Goal: Complete application form

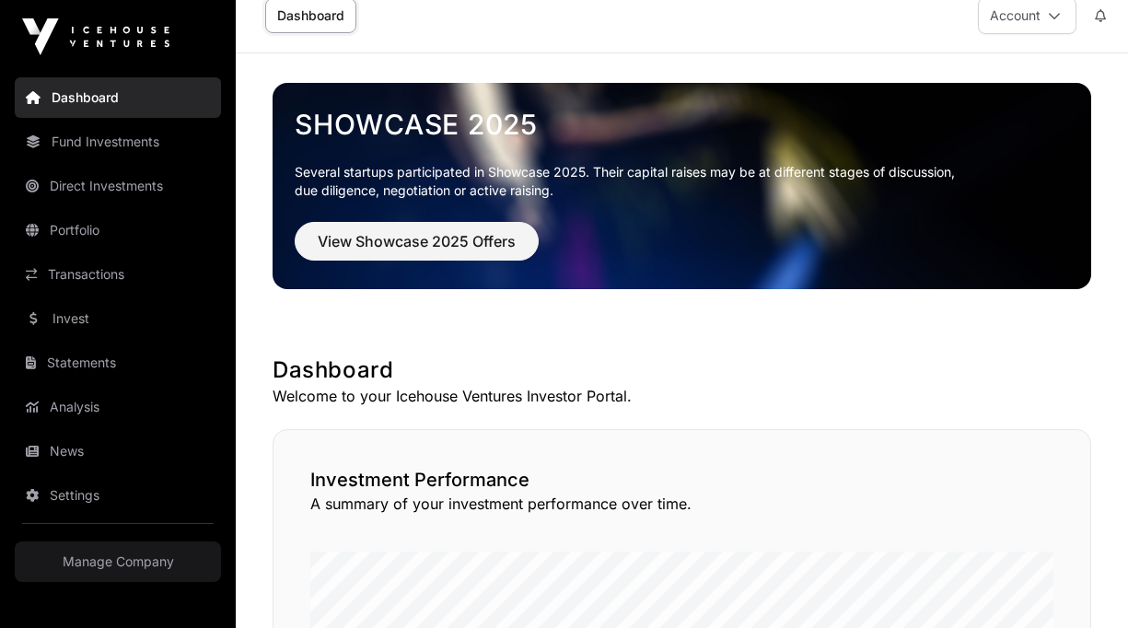
scroll to position [24, 0]
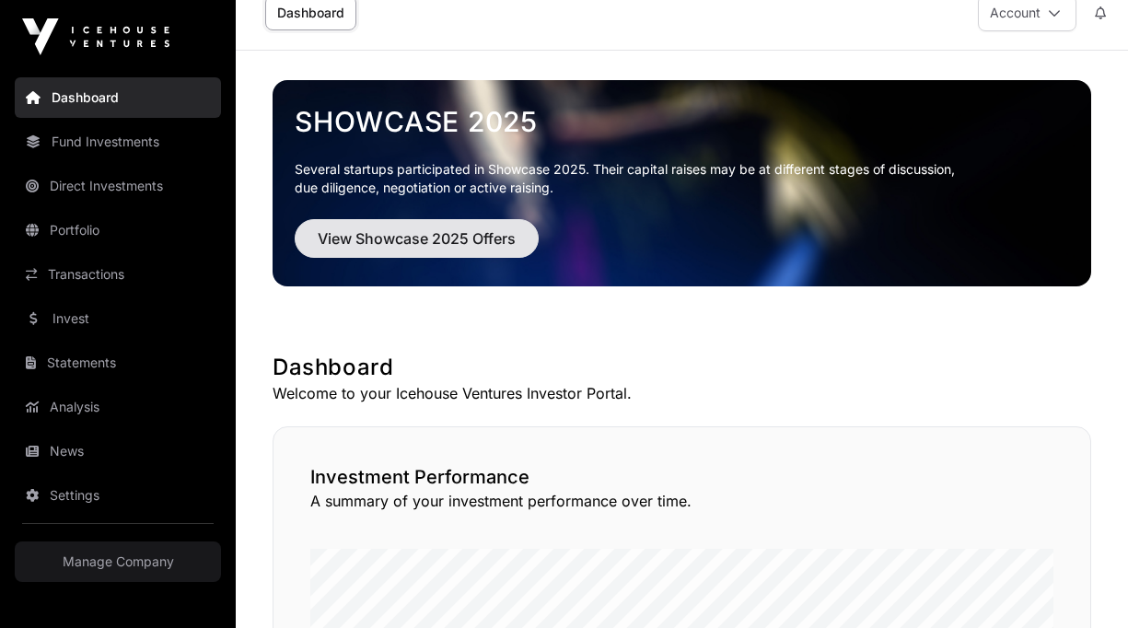
click at [368, 239] on span "View Showcase 2025 Offers" at bounding box center [417, 238] width 198 height 22
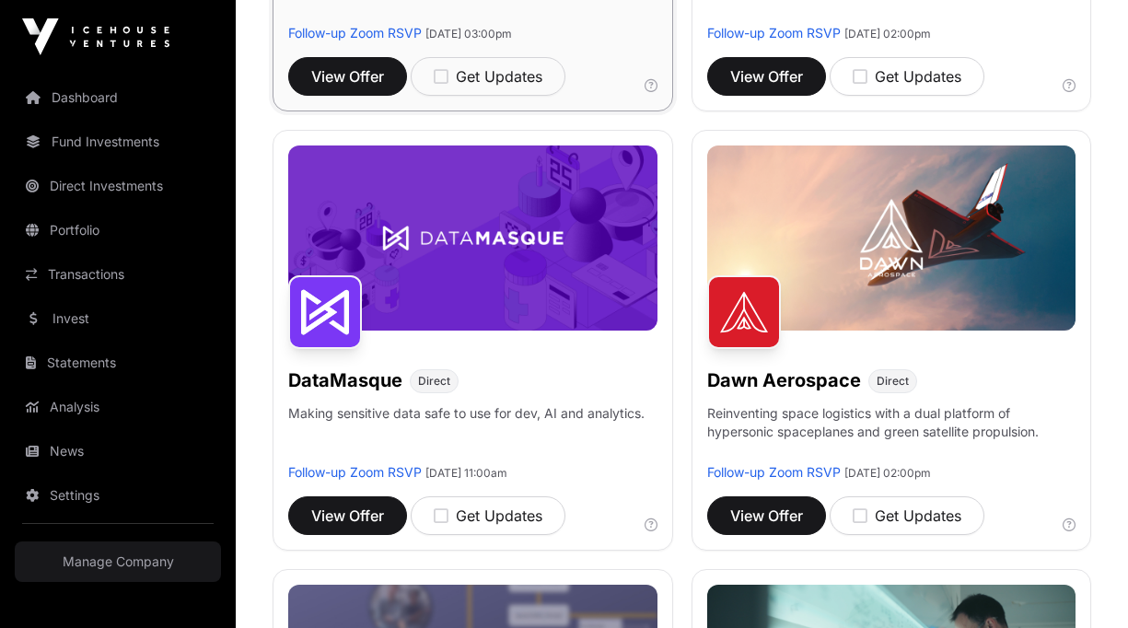
scroll to position [617, 0]
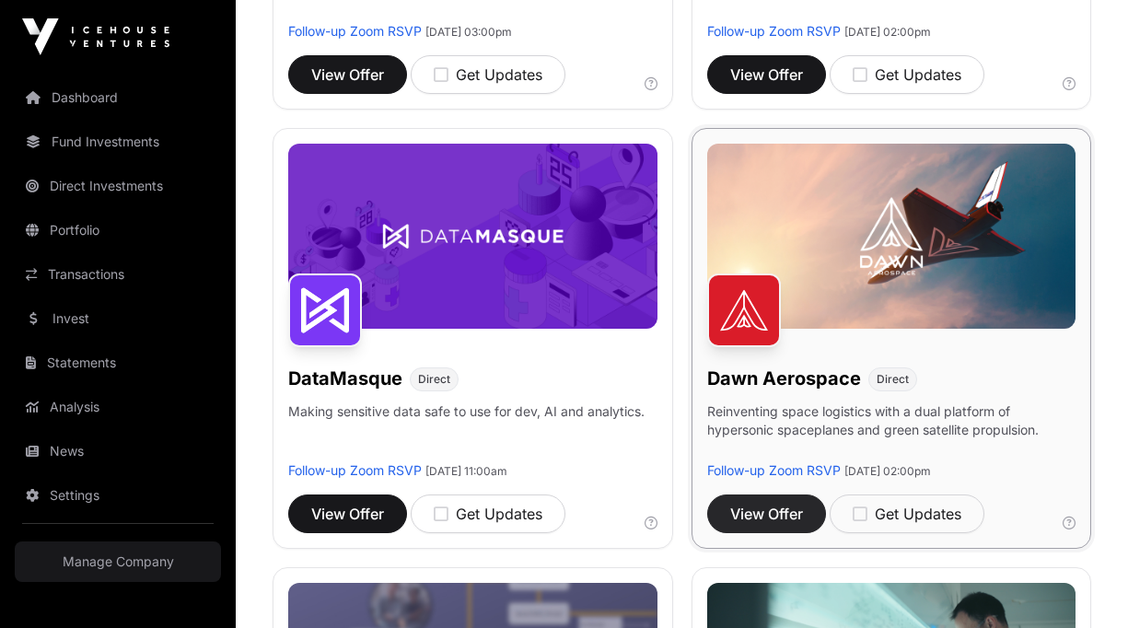
click at [759, 503] on span "View Offer" at bounding box center [766, 514] width 73 height 22
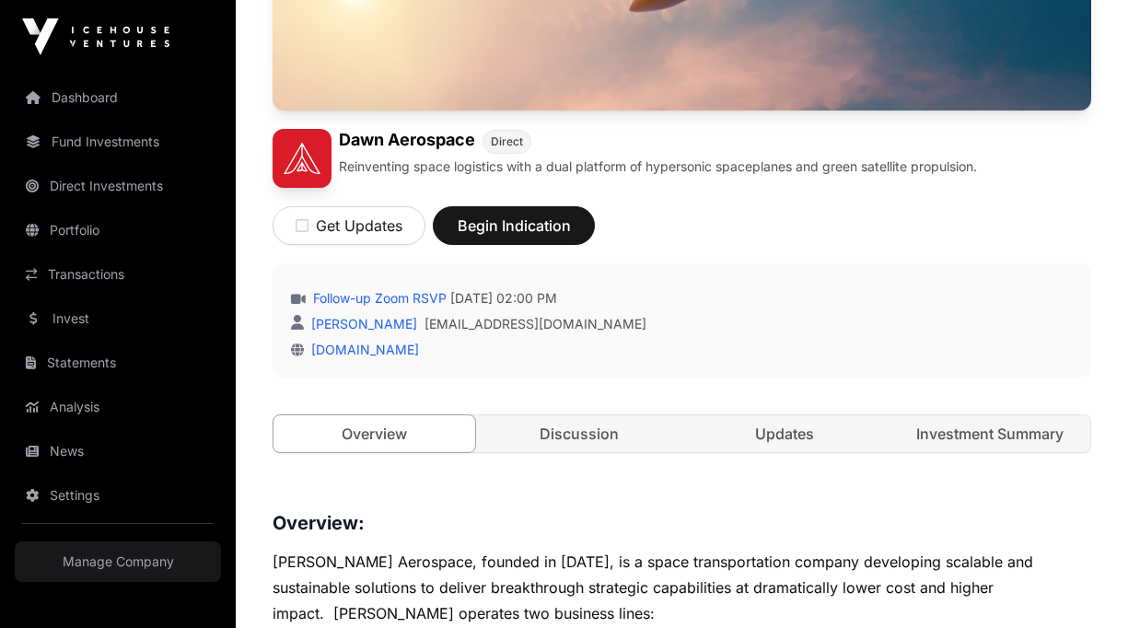
scroll to position [383, 0]
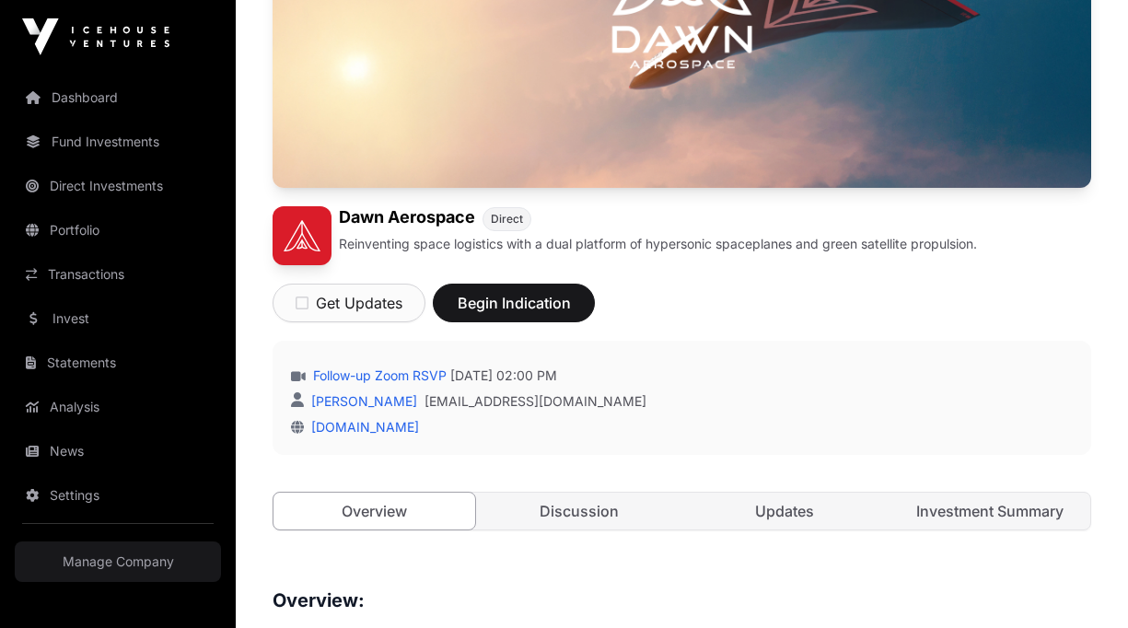
click at [299, 300] on icon "button" at bounding box center [301, 302] width 13 height 15
click at [527, 303] on span "Begin Indication" at bounding box center [507, 303] width 116 height 22
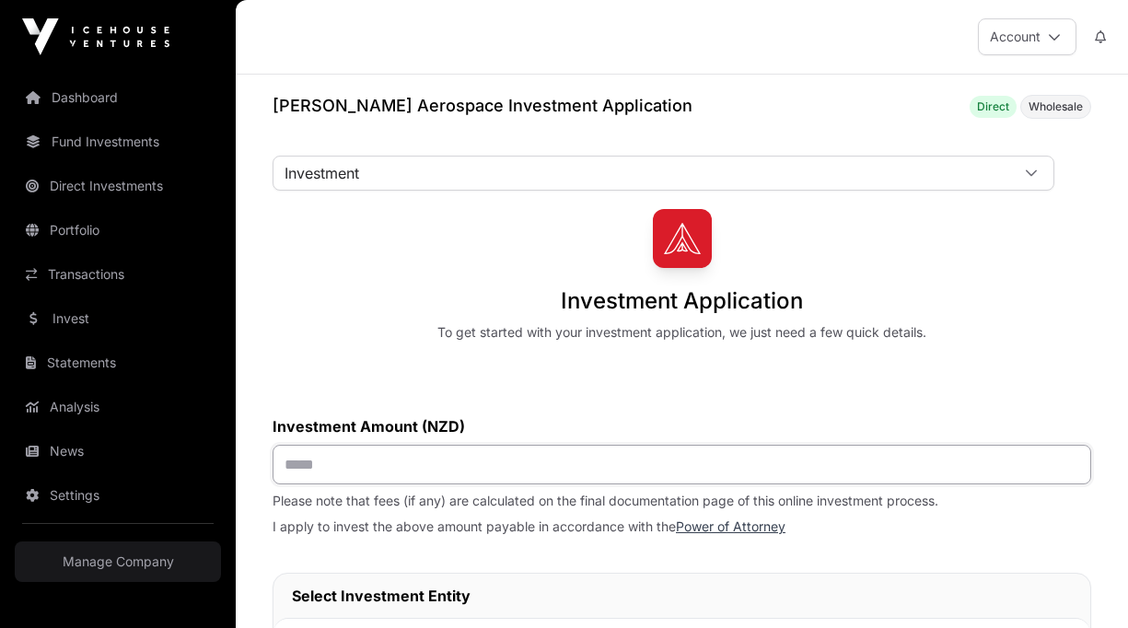
click at [420, 471] on input "text" at bounding box center [681, 465] width 818 height 40
type input "*******"
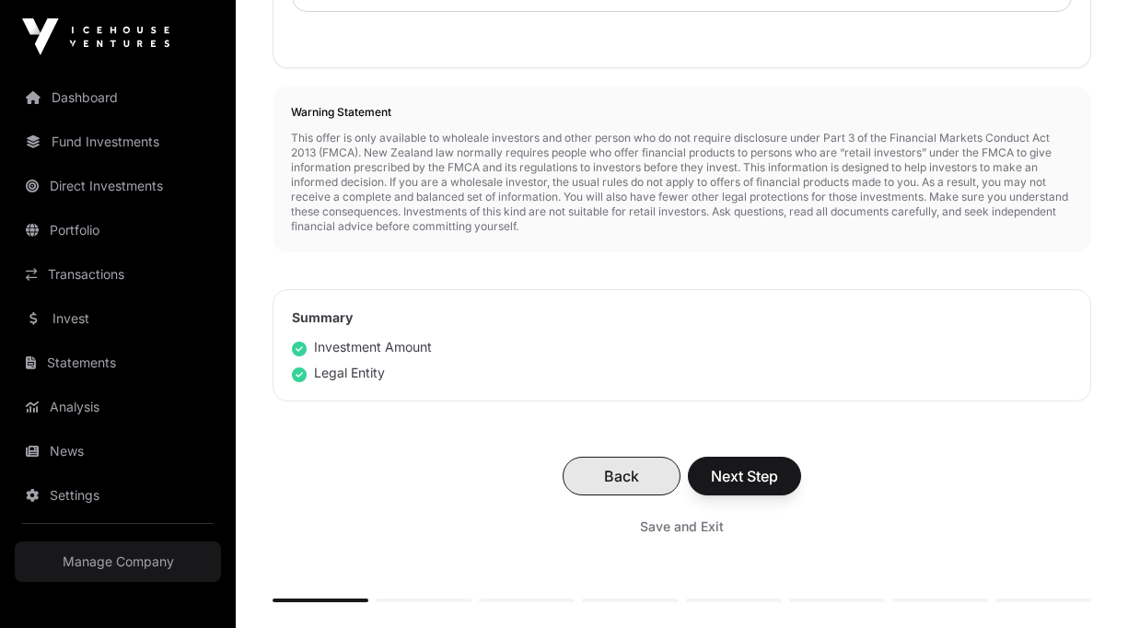
scroll to position [761, 0]
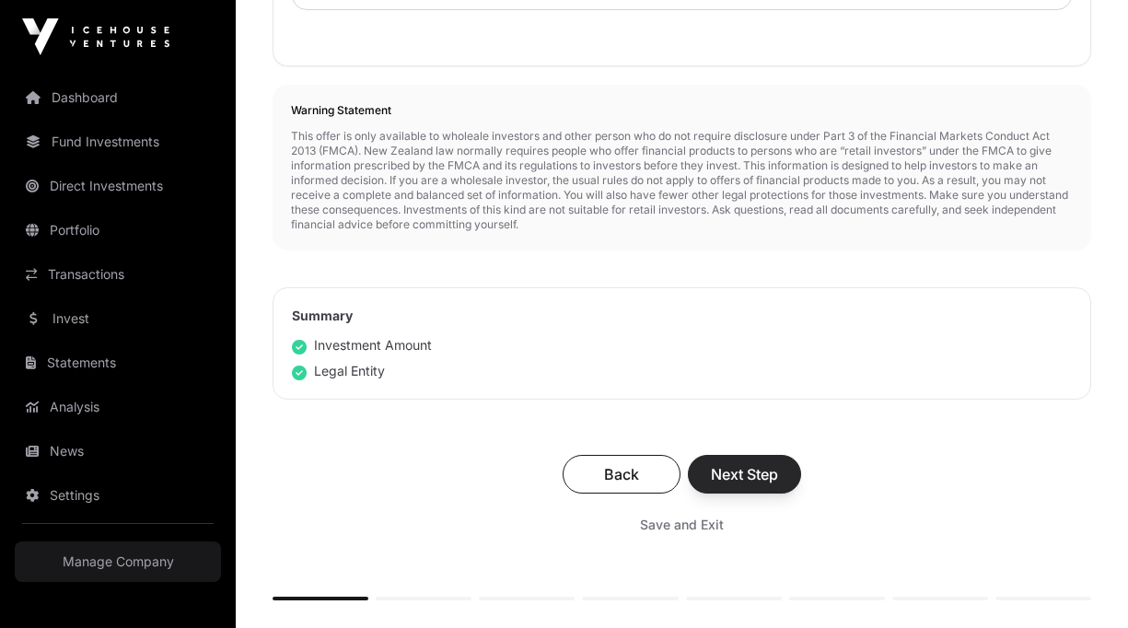
click at [759, 479] on span "Next Step" at bounding box center [744, 474] width 67 height 22
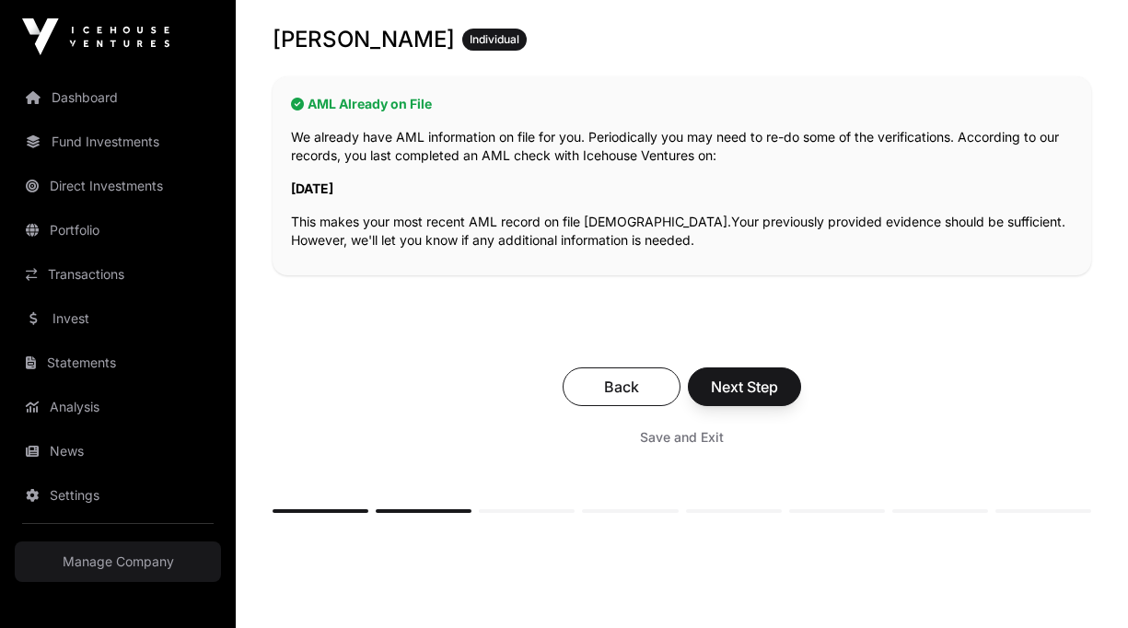
scroll to position [365, 0]
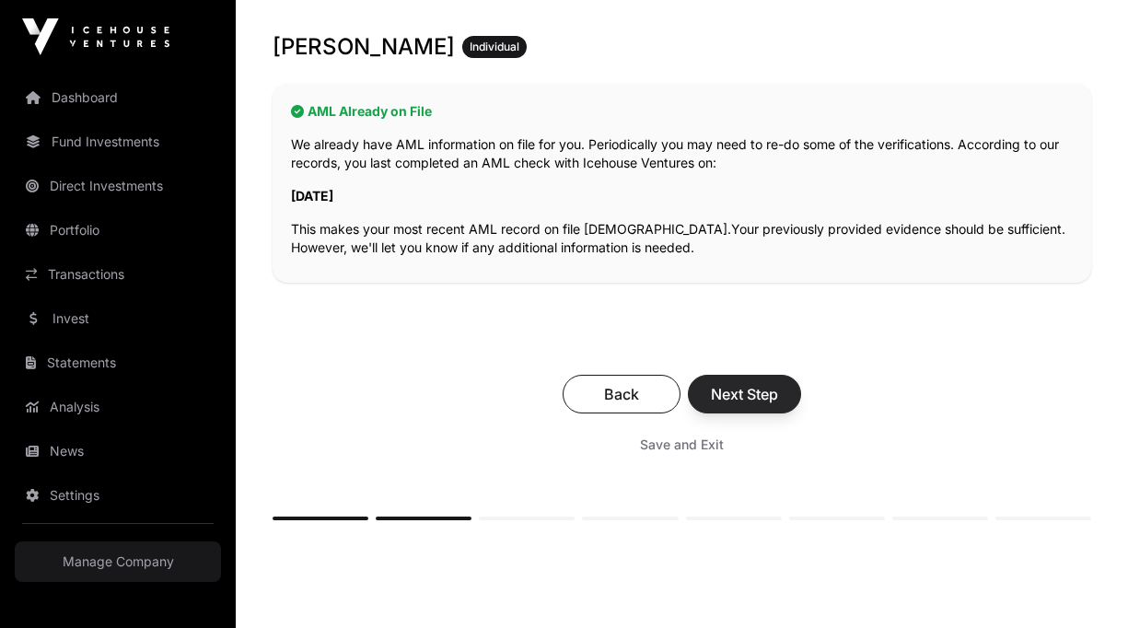
click at [751, 400] on span "Next Step" at bounding box center [744, 394] width 67 height 22
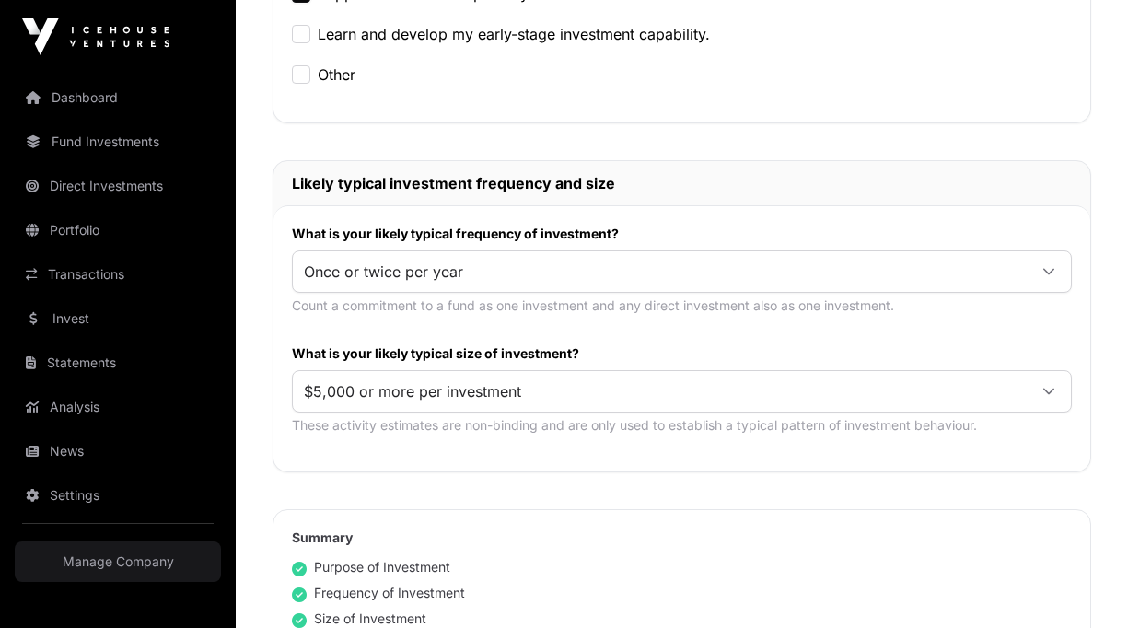
scroll to position [849, 0]
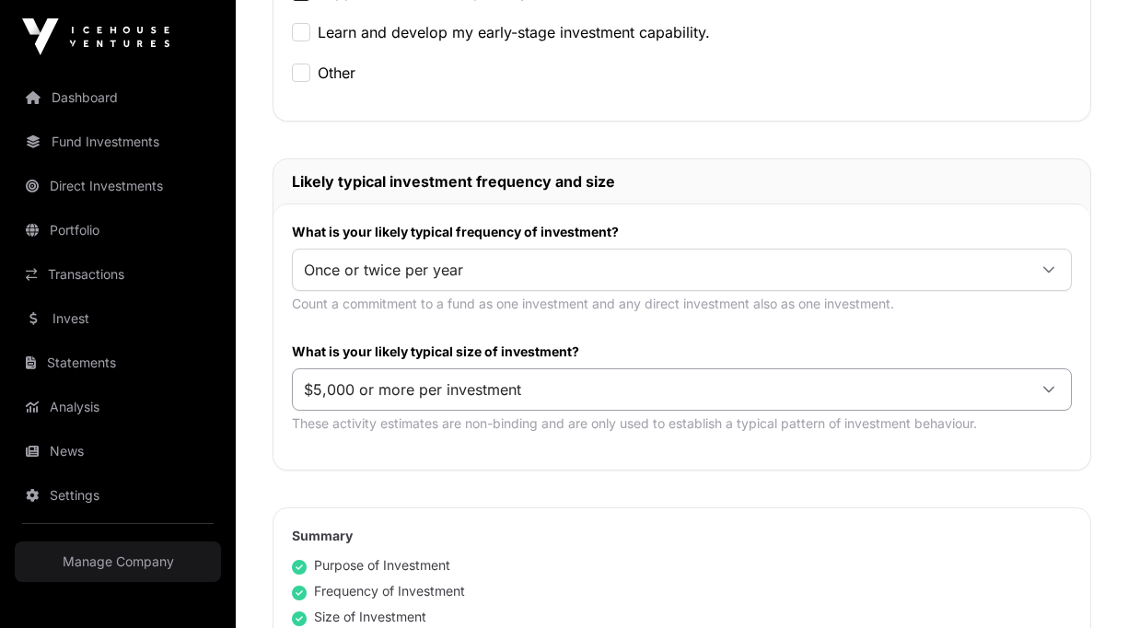
click at [414, 388] on span "$5,000 or more per investment" at bounding box center [660, 389] width 734 height 33
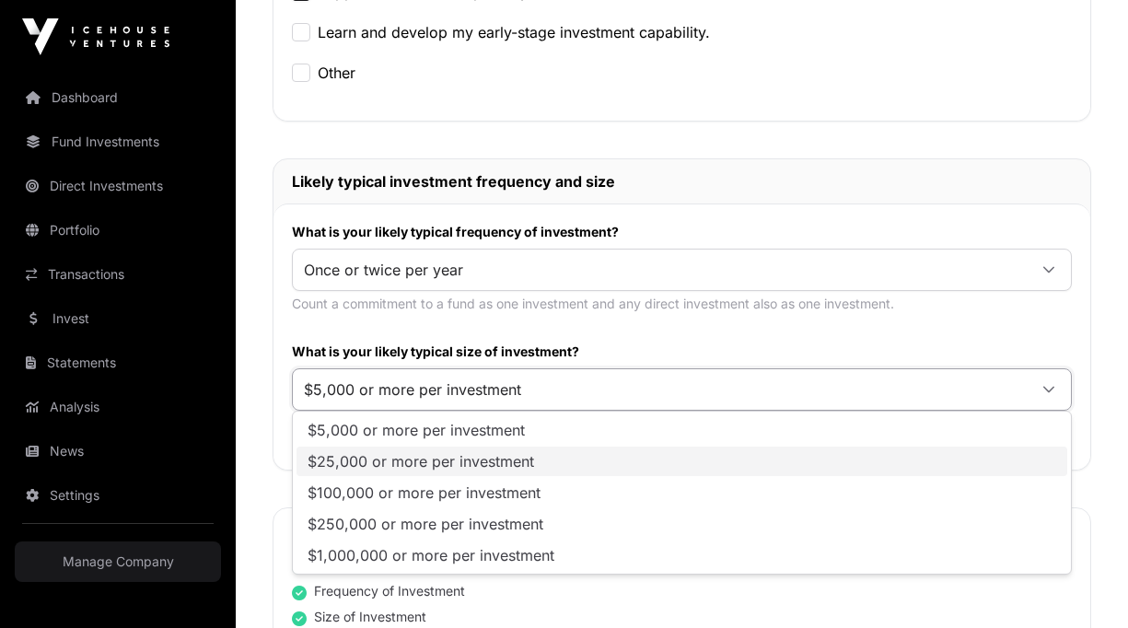
click at [393, 465] on span "$25,000 or more per investment" at bounding box center [420, 461] width 226 height 15
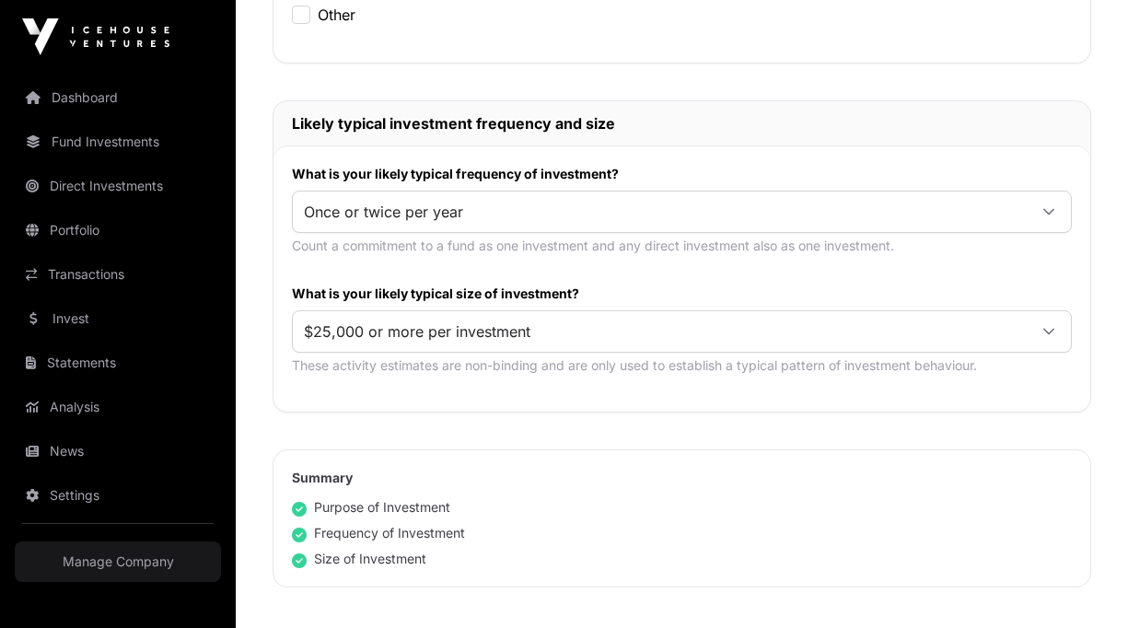
scroll to position [1187, 0]
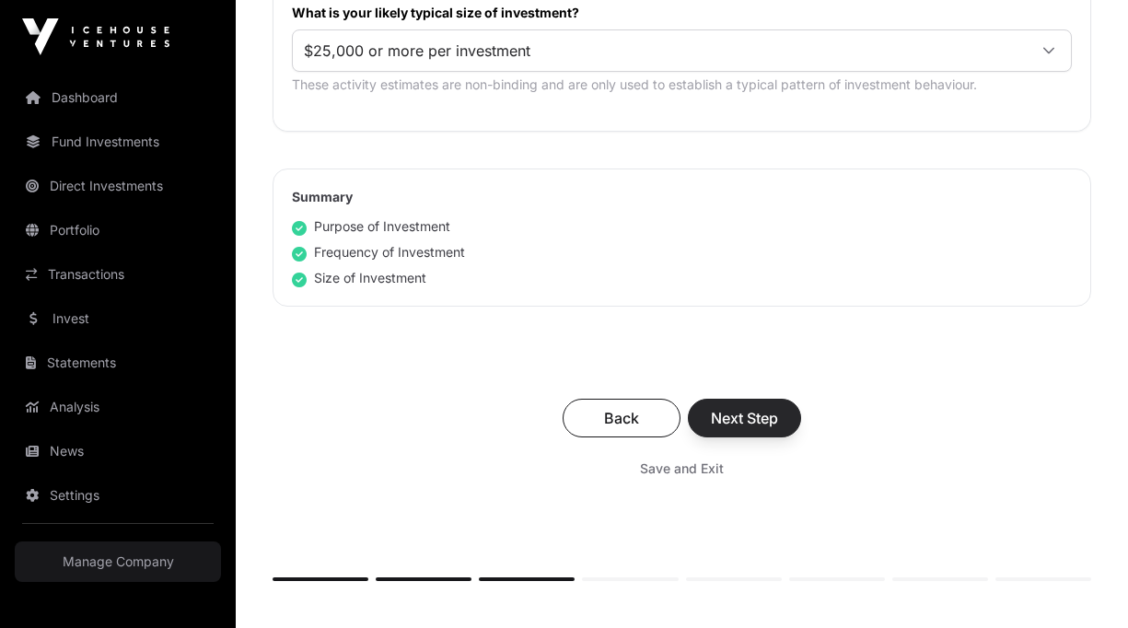
click at [754, 426] on span "Next Step" at bounding box center [744, 418] width 67 height 22
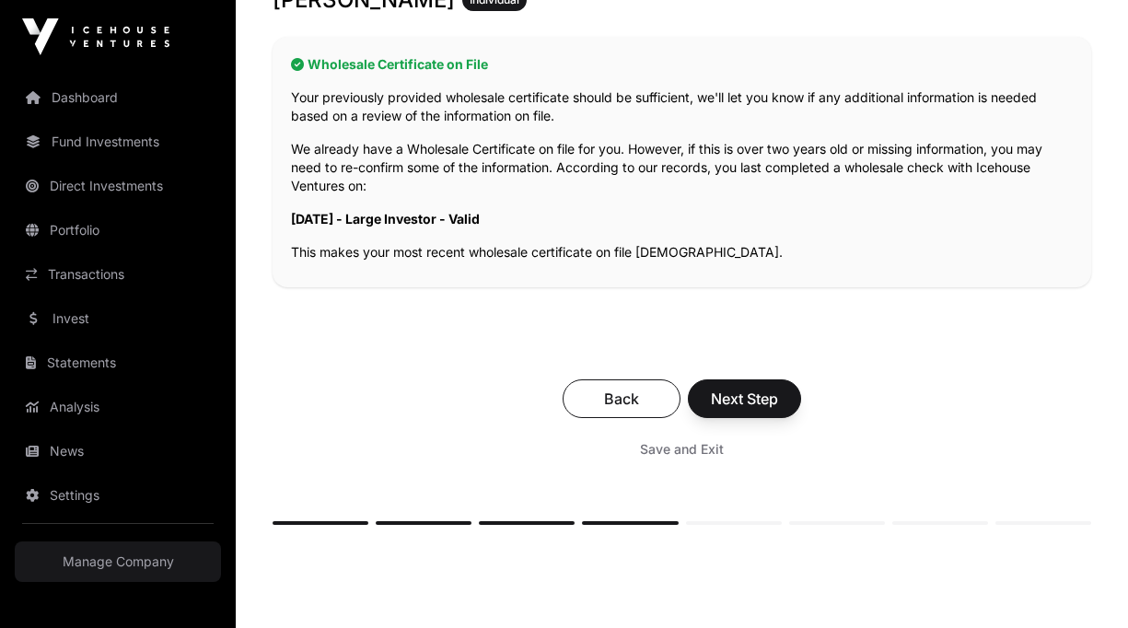
scroll to position [394, 0]
click at [740, 396] on span "Next Step" at bounding box center [744, 398] width 67 height 22
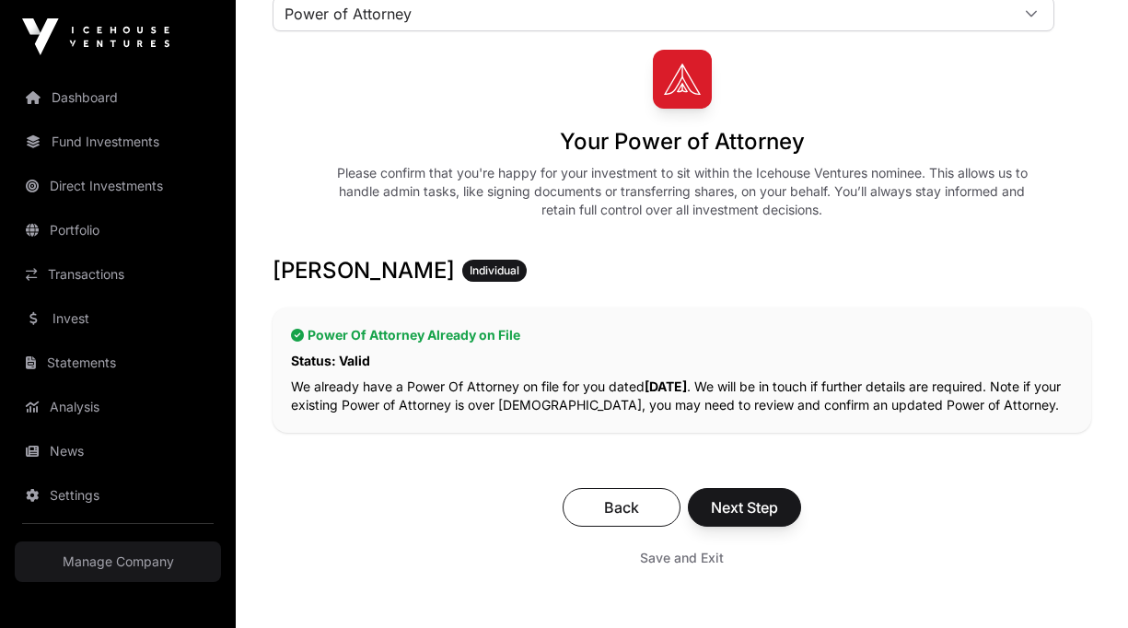
scroll to position [164, 0]
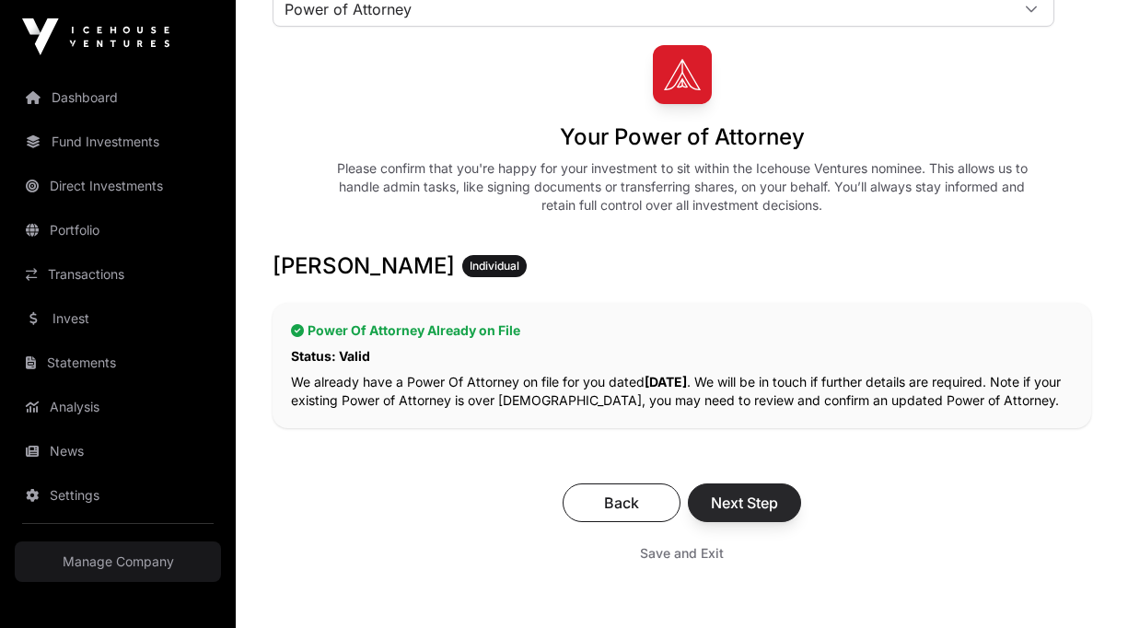
click at [765, 506] on span "Next Step" at bounding box center [744, 503] width 67 height 22
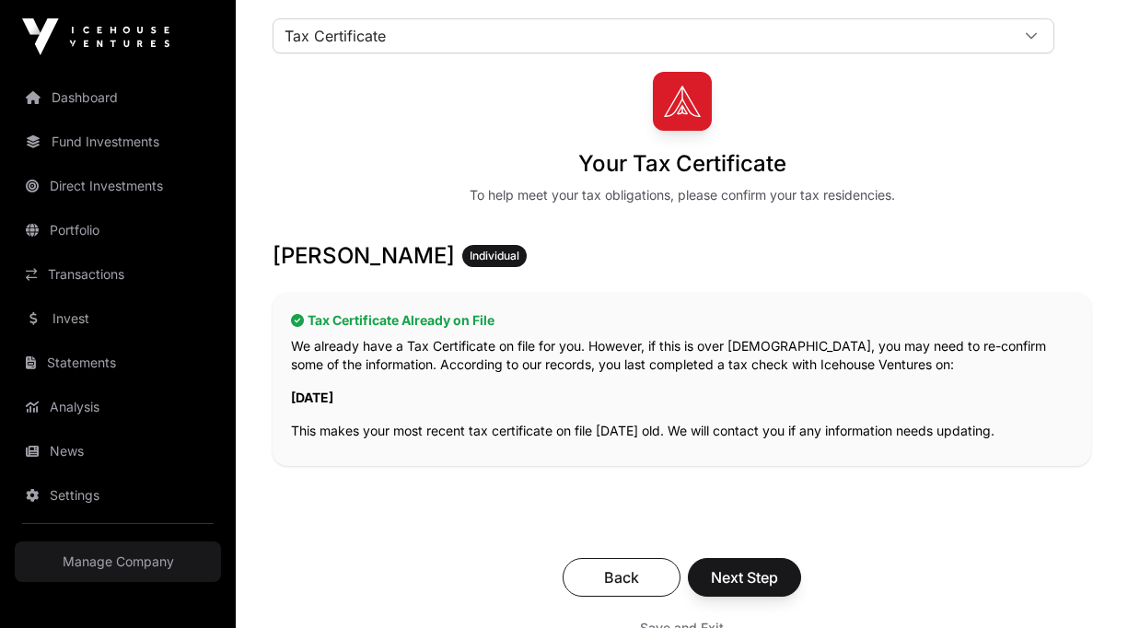
scroll to position [206, 0]
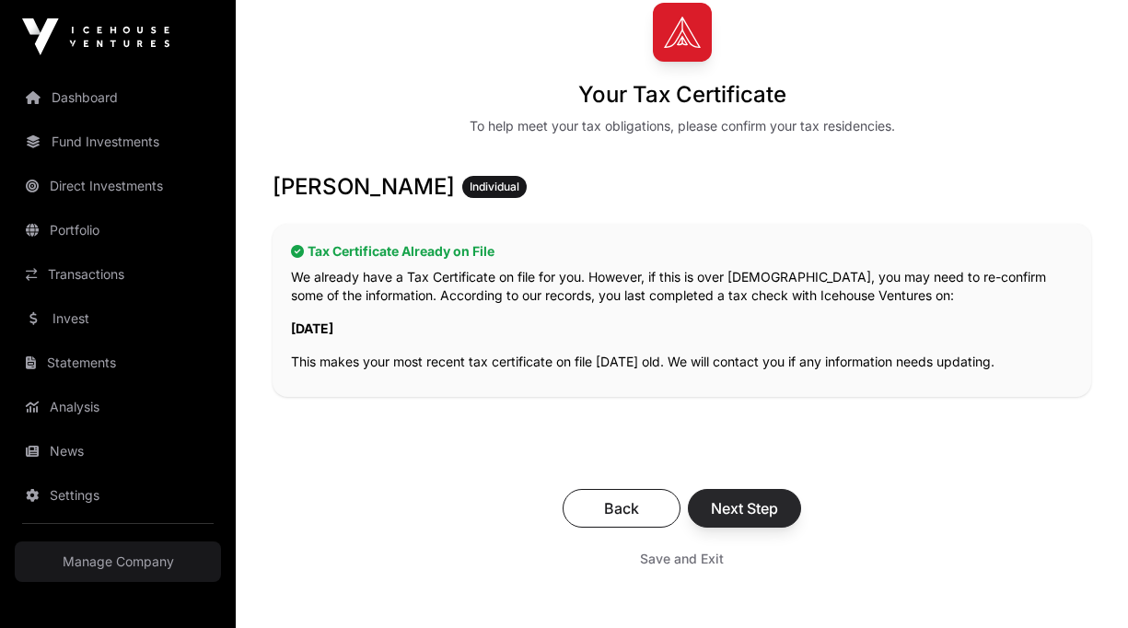
click at [761, 504] on span "Next Step" at bounding box center [744, 508] width 67 height 22
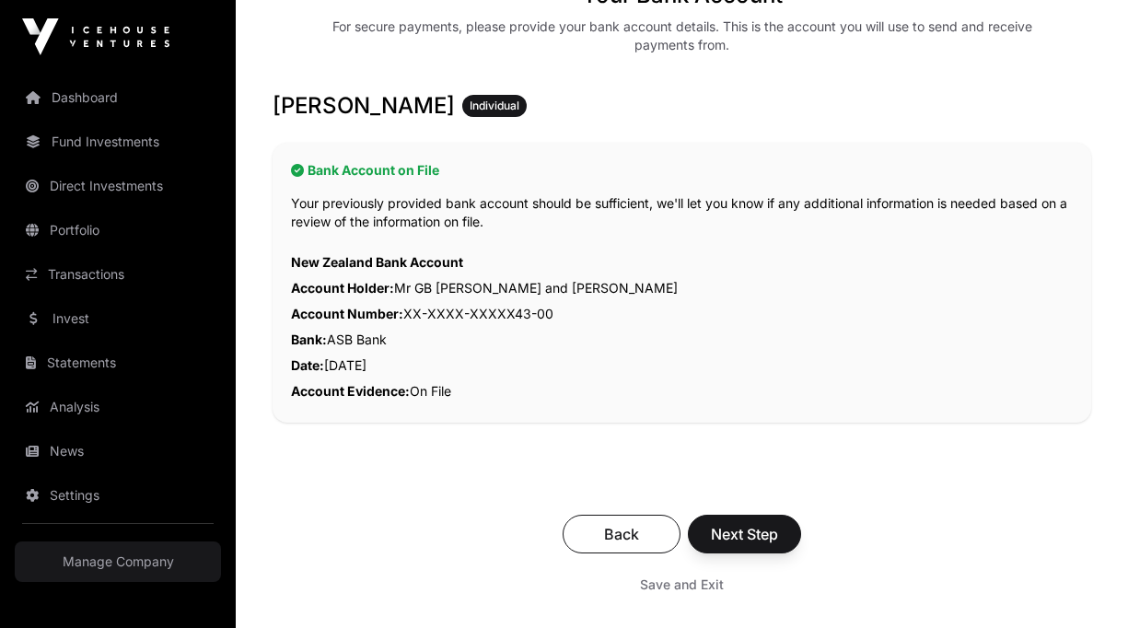
scroll to position [330, 0]
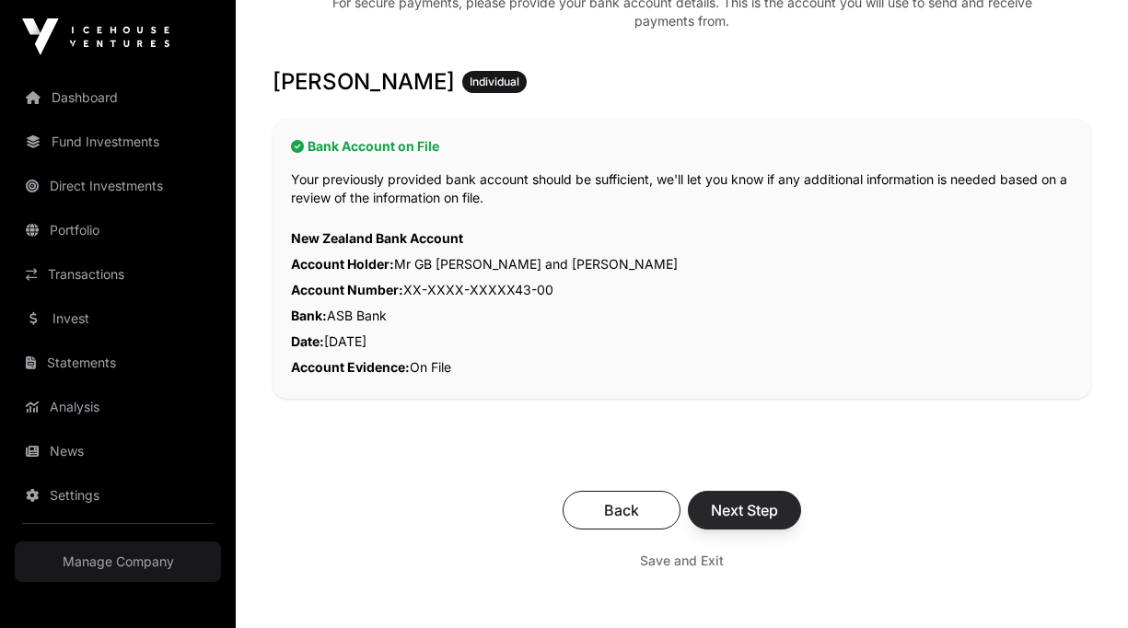
click at [760, 508] on span "Next Step" at bounding box center [744, 510] width 67 height 22
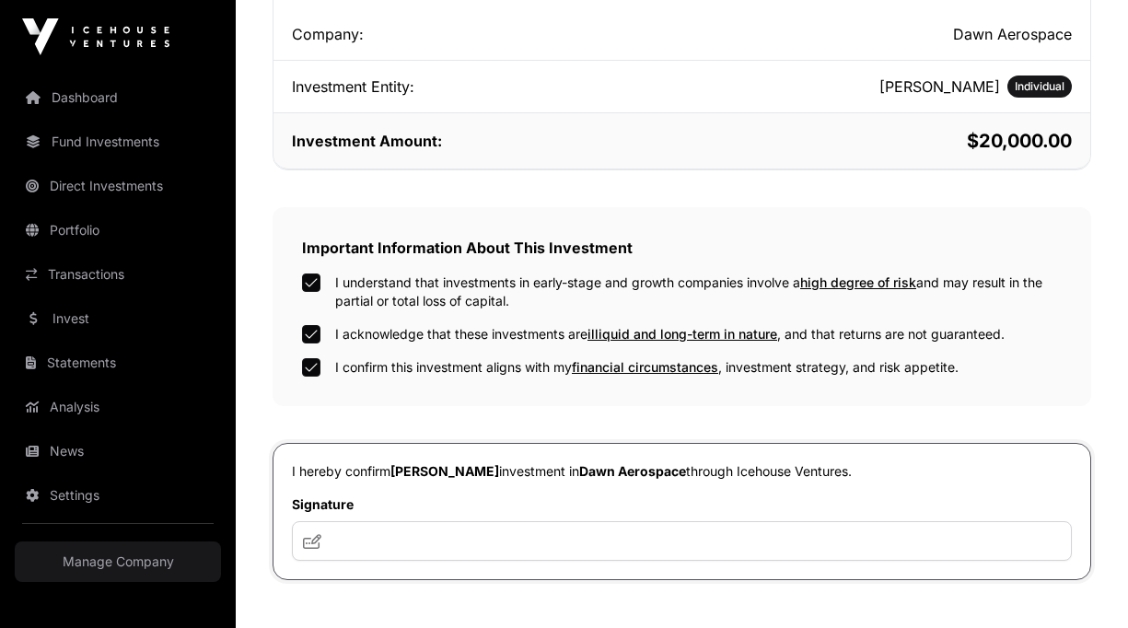
scroll to position [481, 0]
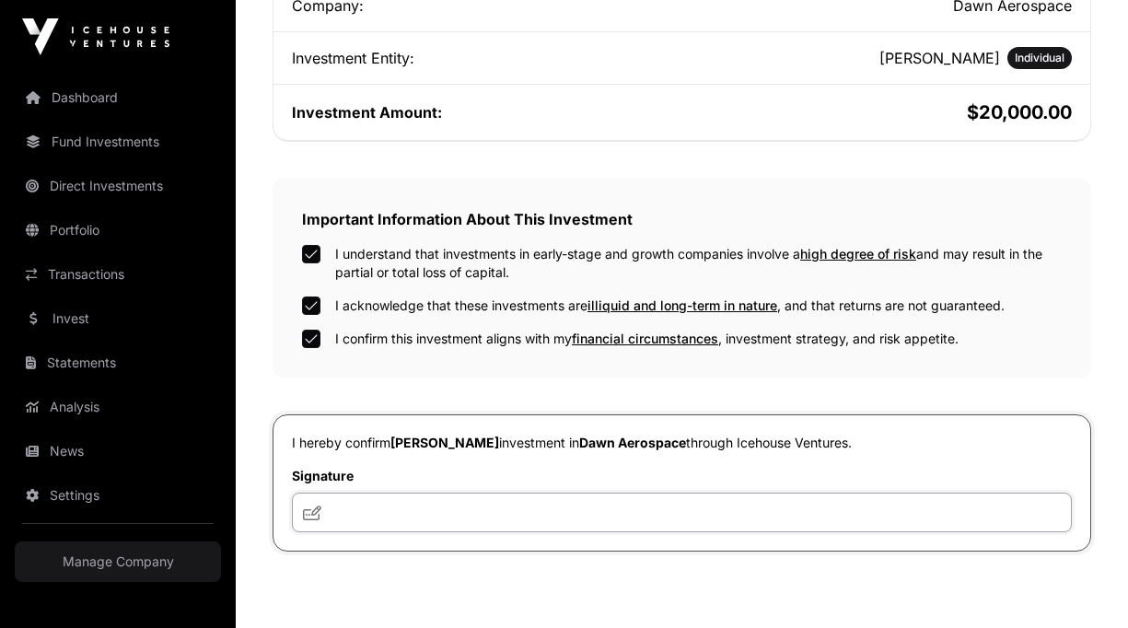
click at [369, 514] on input "text" at bounding box center [682, 512] width 780 height 40
click at [312, 515] on icon at bounding box center [312, 512] width 18 height 15
click at [360, 515] on input "text" at bounding box center [682, 512] width 780 height 40
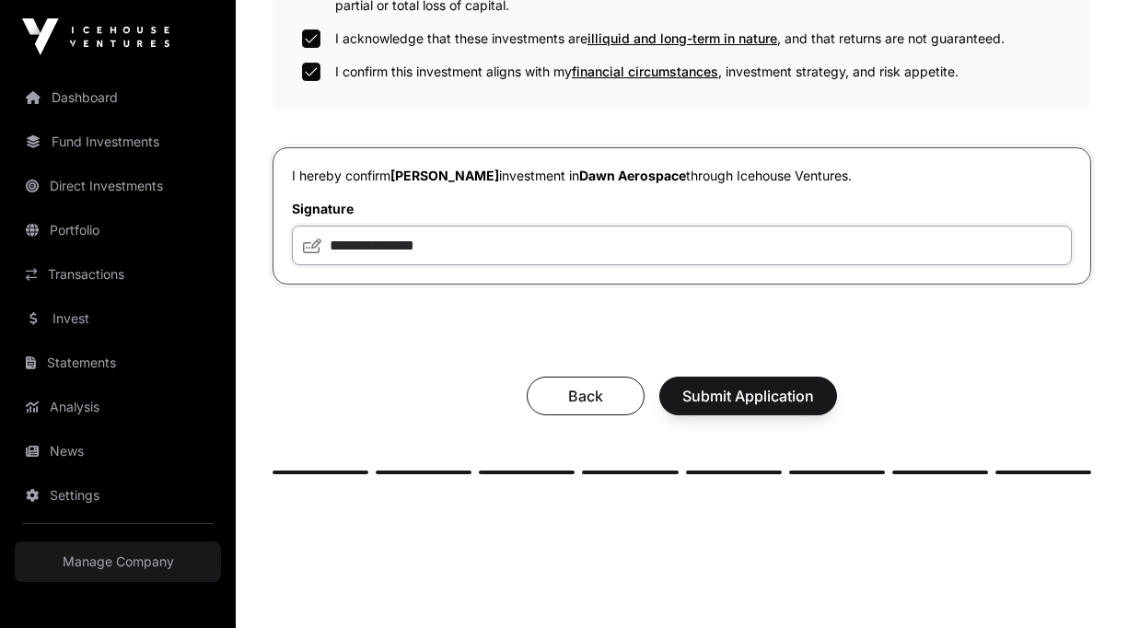
scroll to position [786, 0]
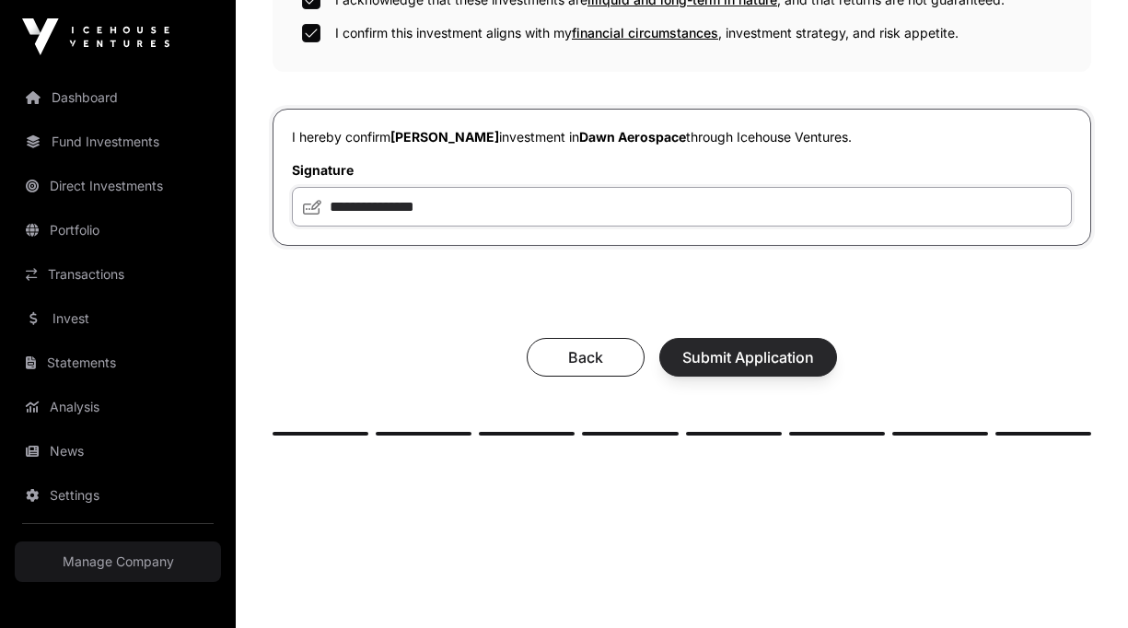
type input "**********"
click at [731, 365] on span "Submit Application" at bounding box center [748, 357] width 132 height 22
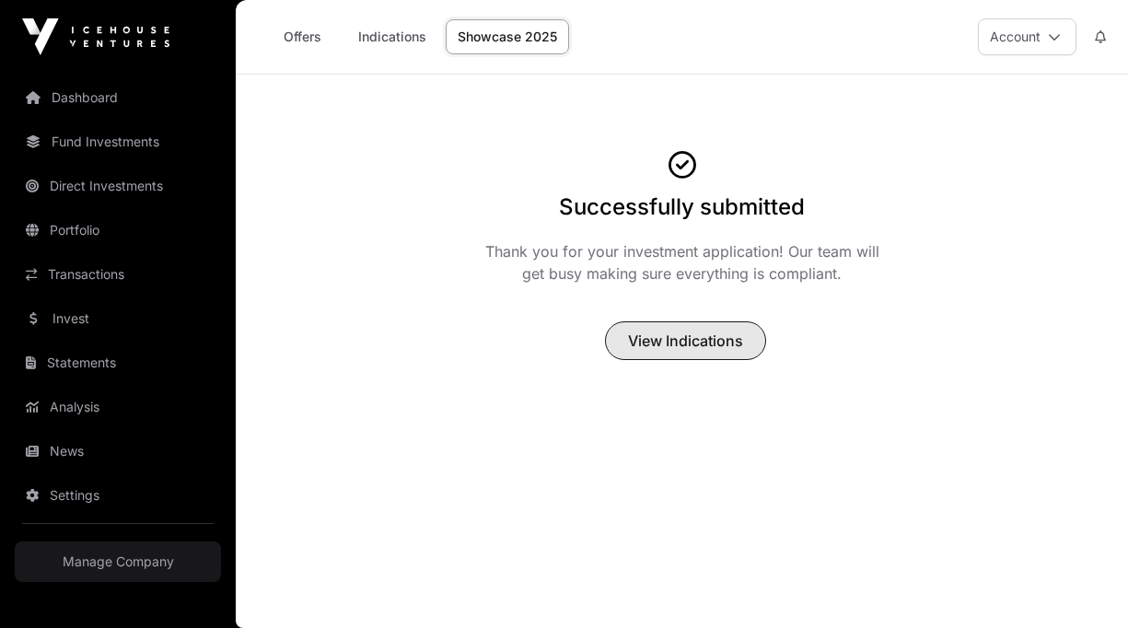
click at [650, 342] on span "View Indications" at bounding box center [685, 341] width 115 height 22
